Goal: Find specific page/section: Find specific page/section

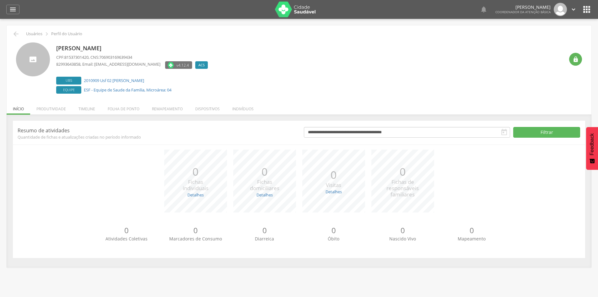
click at [68, 107] on li "Produtividade" at bounding box center [51, 107] width 42 height 15
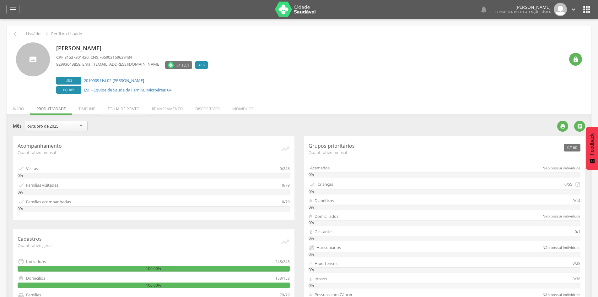
click at [121, 106] on li "Folha de ponto" at bounding box center [123, 107] width 44 height 15
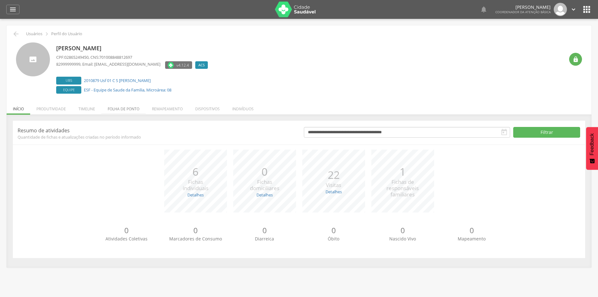
click at [115, 108] on li "Folha de ponto" at bounding box center [123, 107] width 44 height 15
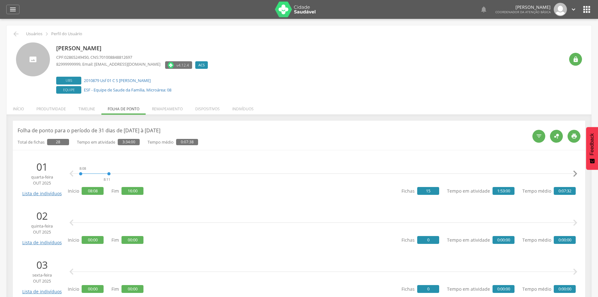
click at [578, 171] on icon "" at bounding box center [575, 173] width 13 height 13
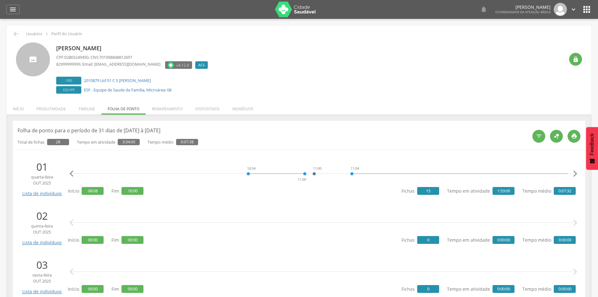
click at [578, 171] on icon "" at bounding box center [575, 173] width 13 height 13
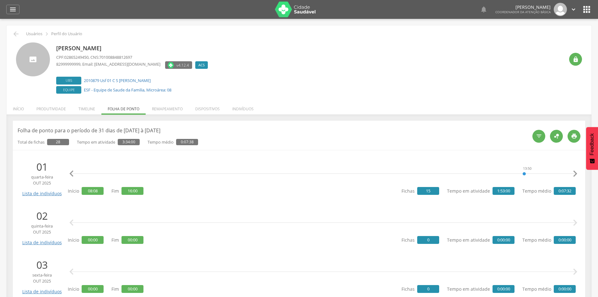
scroll to position [0, 1304]
click at [578, 171] on icon "" at bounding box center [575, 173] width 13 height 13
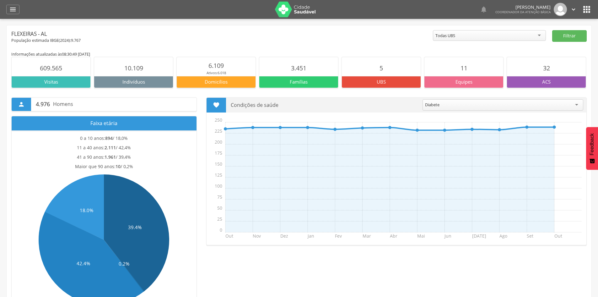
click at [586, 13] on icon "" at bounding box center [587, 9] width 10 height 10
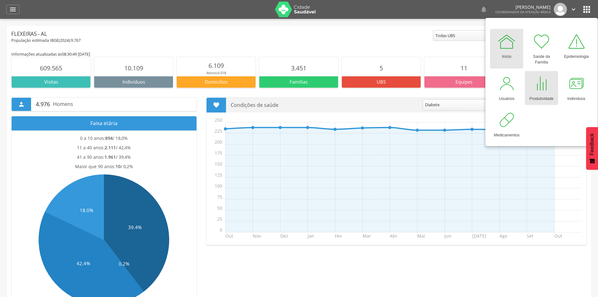
click at [544, 84] on div at bounding box center [541, 83] width 19 height 19
